Goal: Transaction & Acquisition: Purchase product/service

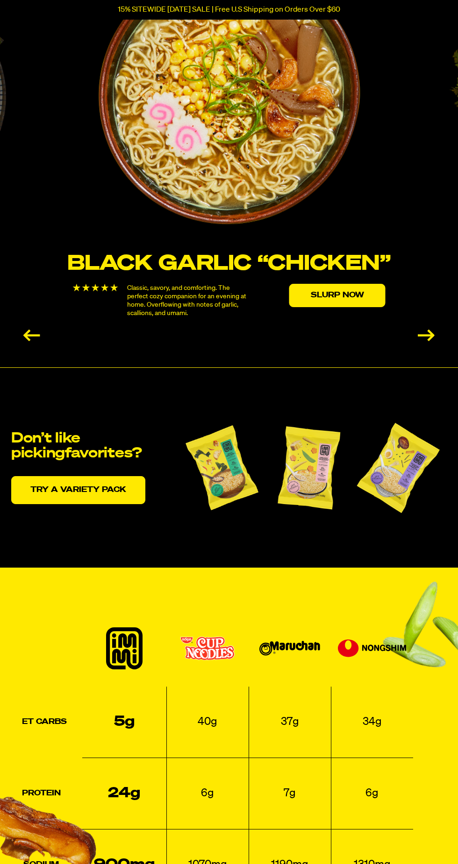
scroll to position [1707, 0]
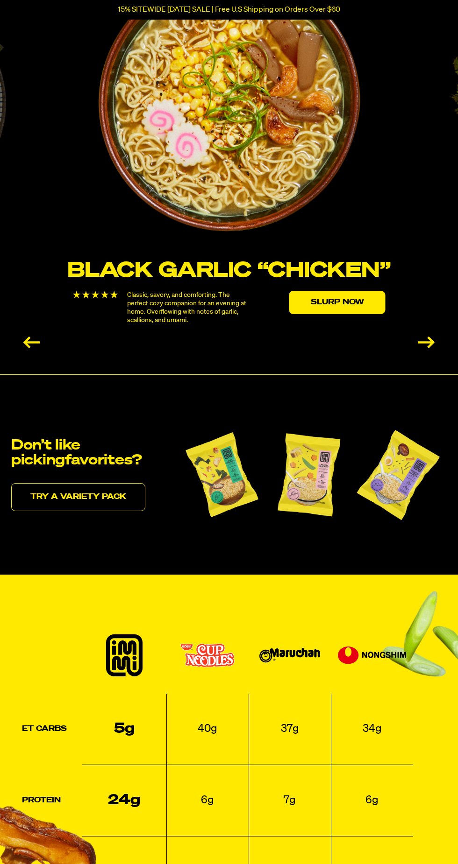
click at [97, 510] on link "Try a variety pack" at bounding box center [78, 497] width 134 height 28
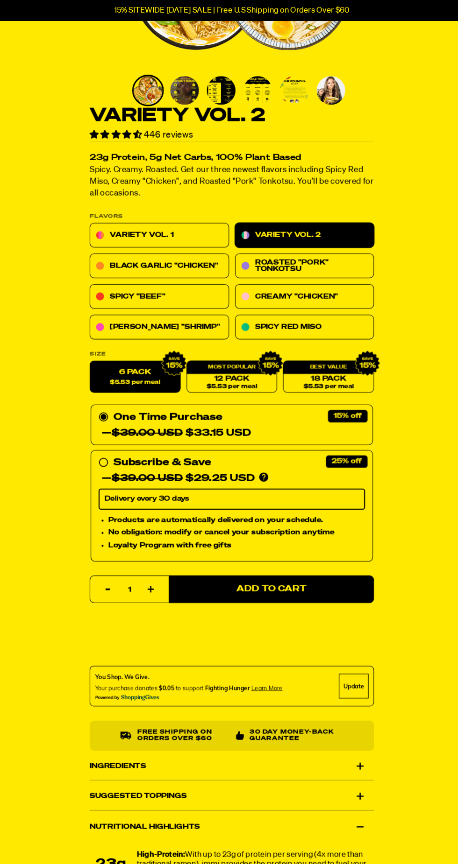
scroll to position [205, 0]
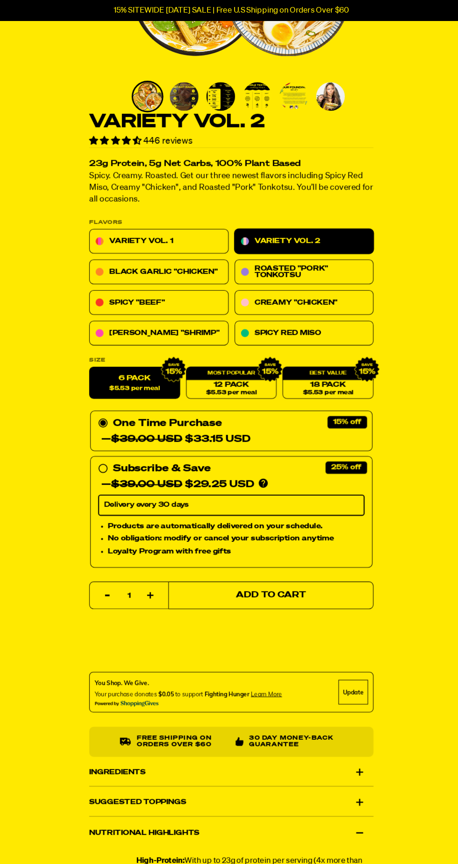
click at [276, 561] on span "Add to Cart" at bounding box center [267, 563] width 66 height 8
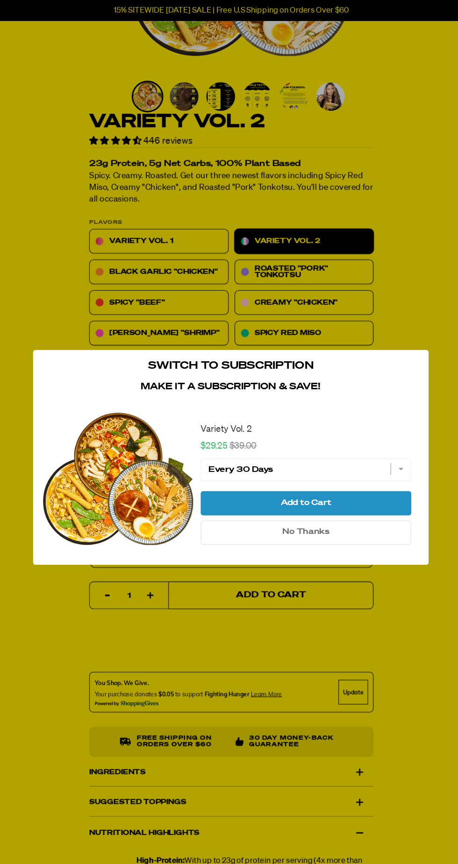
scroll to position [0, 0]
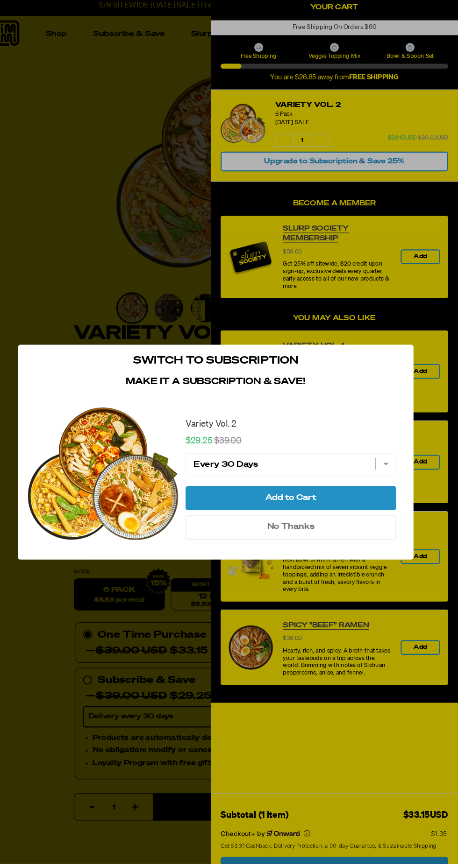
click at [322, 499] on span "No Thanks" at bounding box center [299, 502] width 45 height 7
